Goal: Find contact information: Obtain details needed to contact an individual or organization

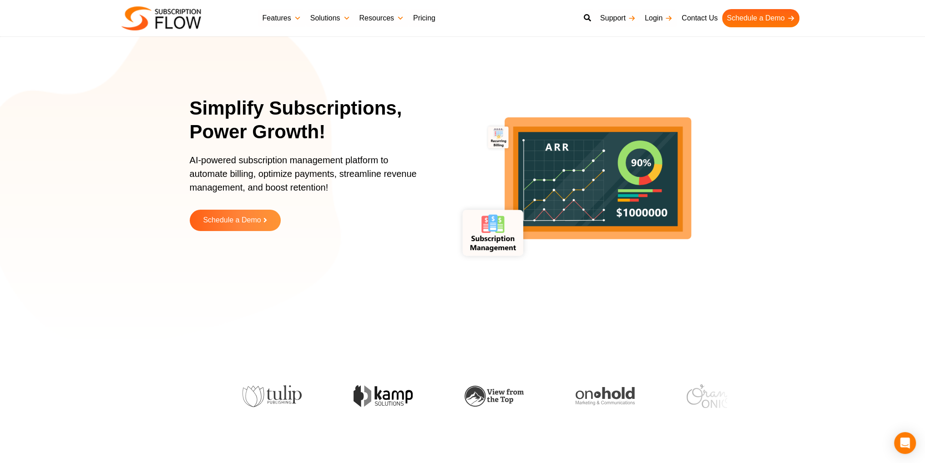
click at [701, 19] on link "Contact Us" at bounding box center [699, 18] width 45 height 18
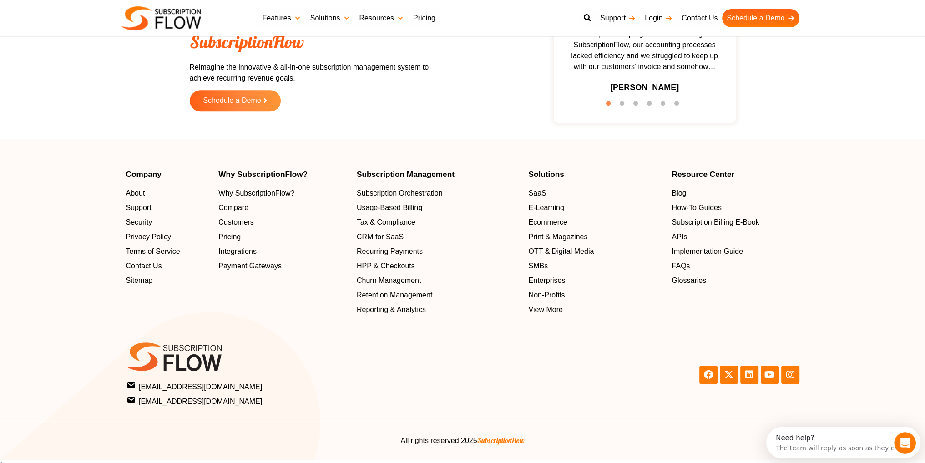
scroll to position [979, 0]
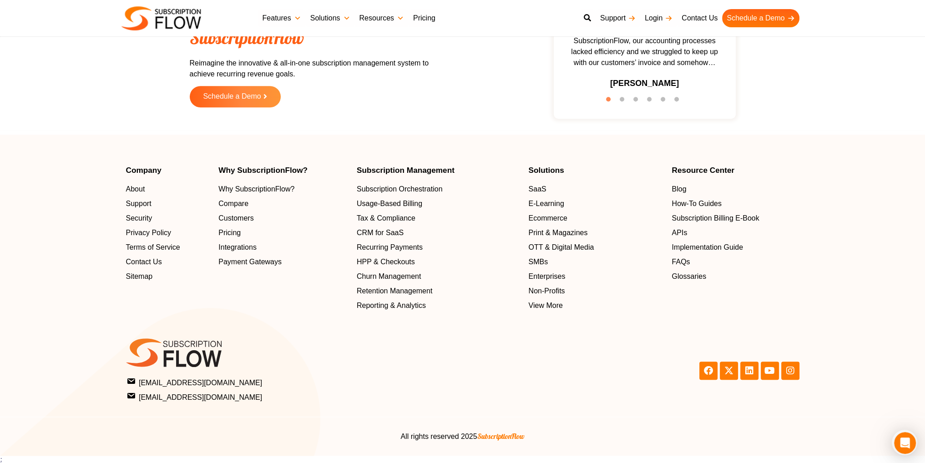
click at [153, 264] on span "Contact Us" at bounding box center [144, 262] width 36 height 11
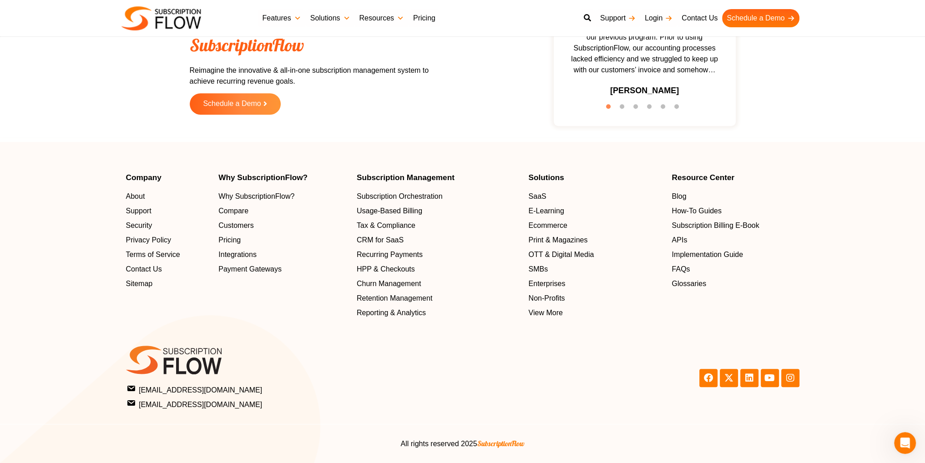
scroll to position [970, 0]
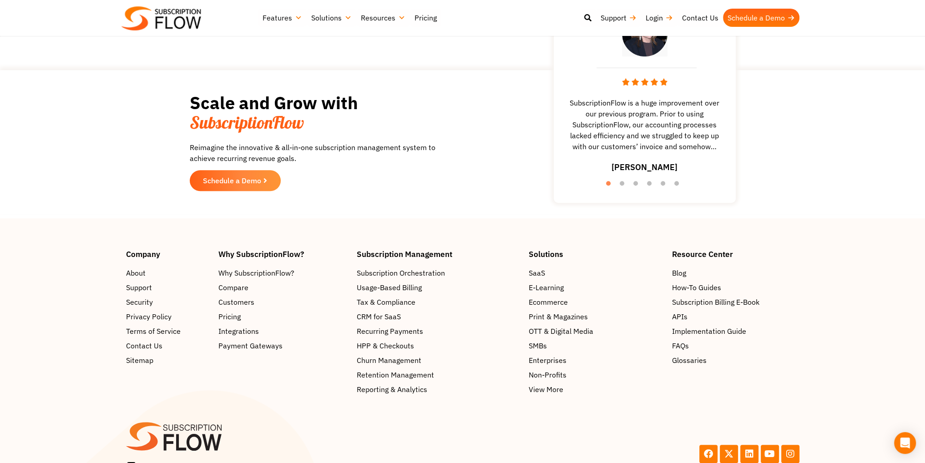
scroll to position [962, 0]
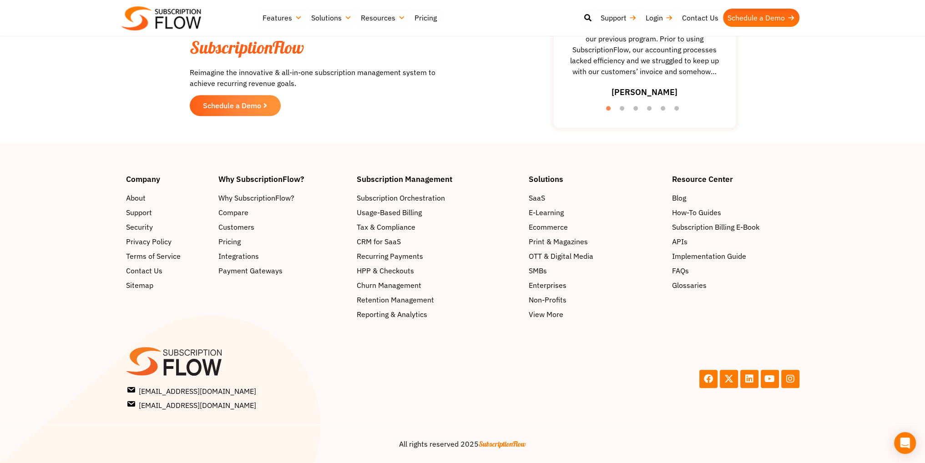
click at [754, 380] on link "Linkedin" at bounding box center [749, 379] width 18 height 18
